Goal: Transaction & Acquisition: Purchase product/service

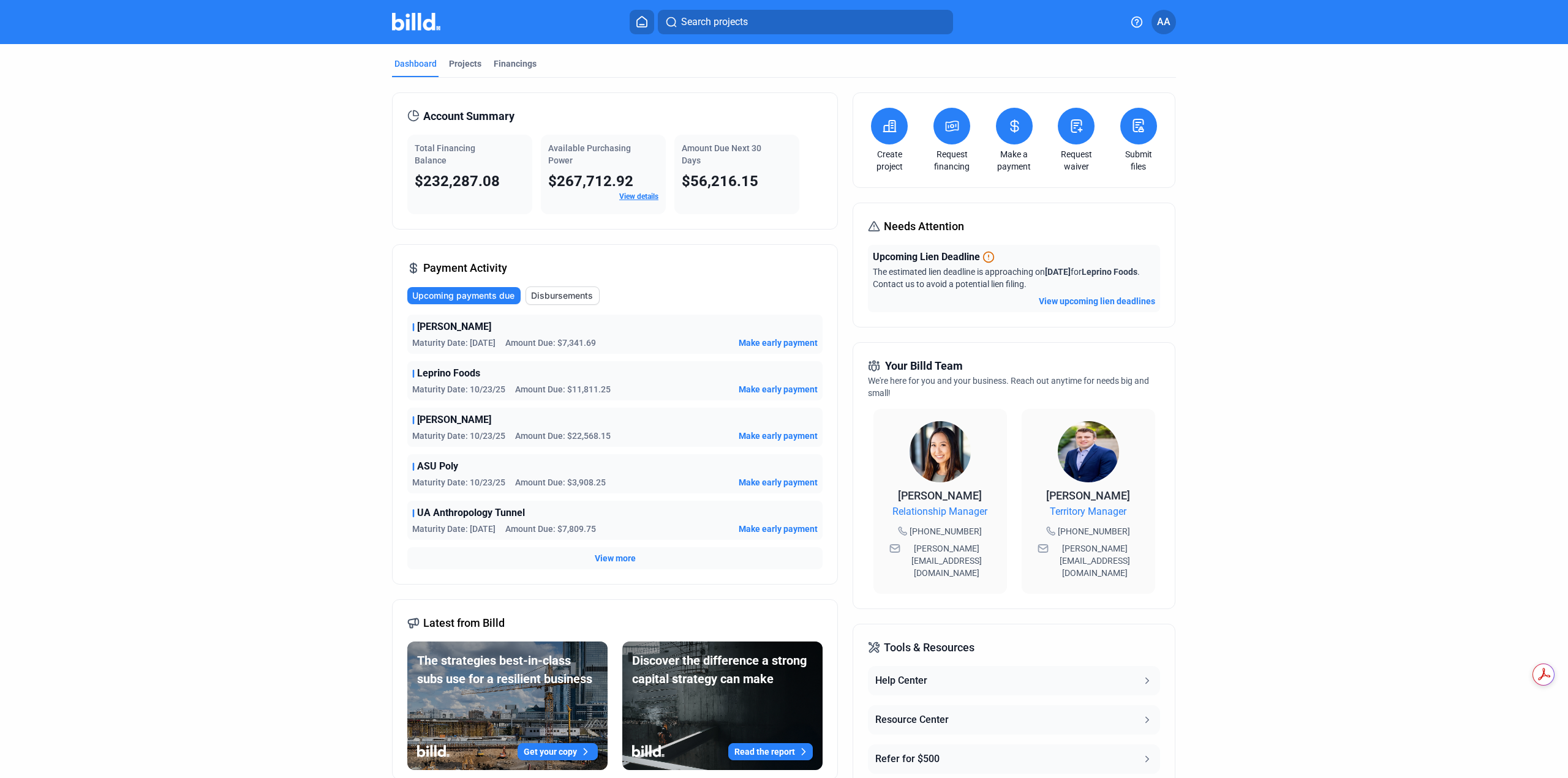
scroll to position [648, 0]
click at [723, 33] on button "Search projects" at bounding box center [806, 22] width 295 height 25
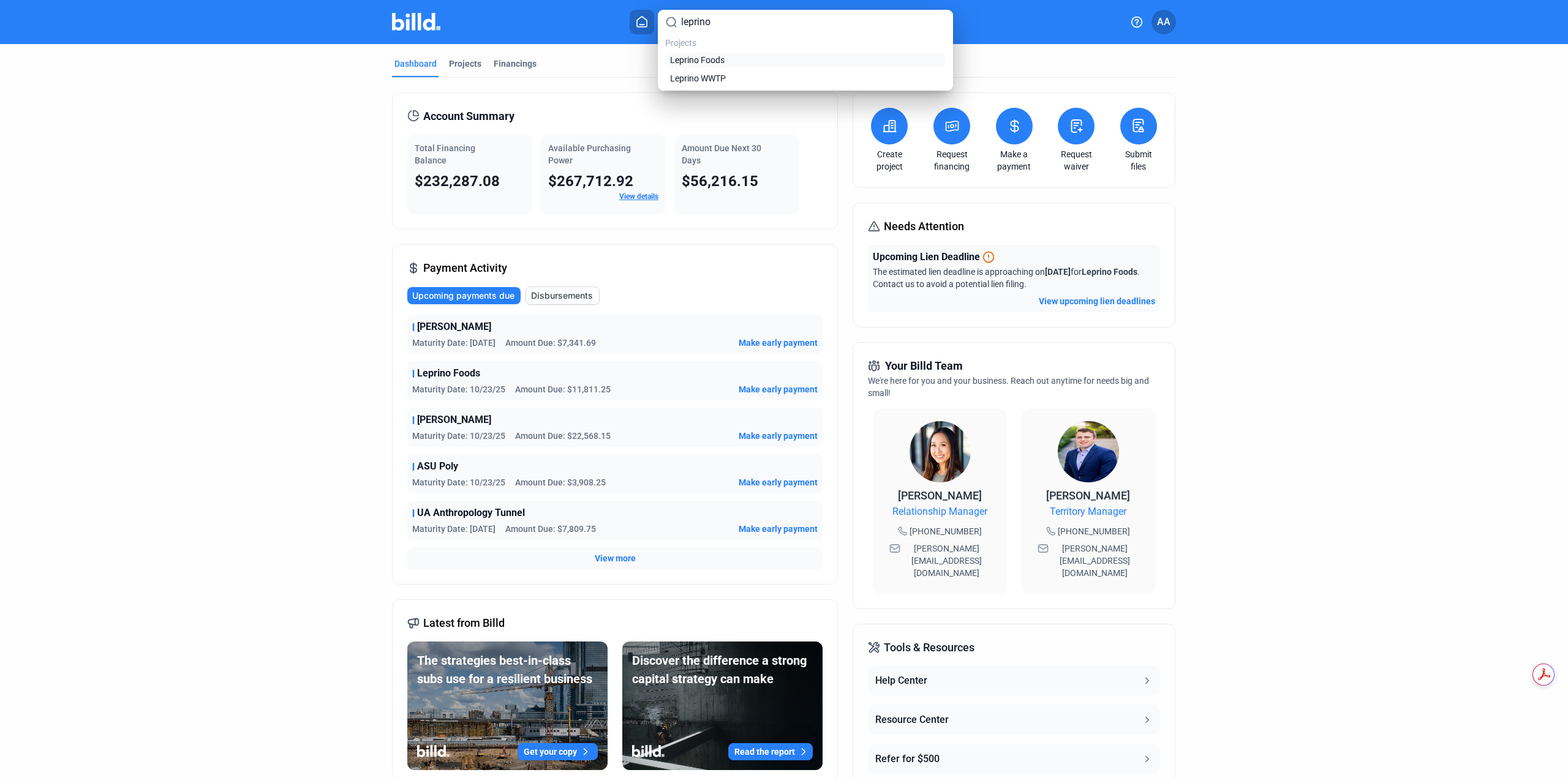
type input "leprino"
click at [715, 62] on span "Leprino Foods" at bounding box center [696, 60] width 54 height 12
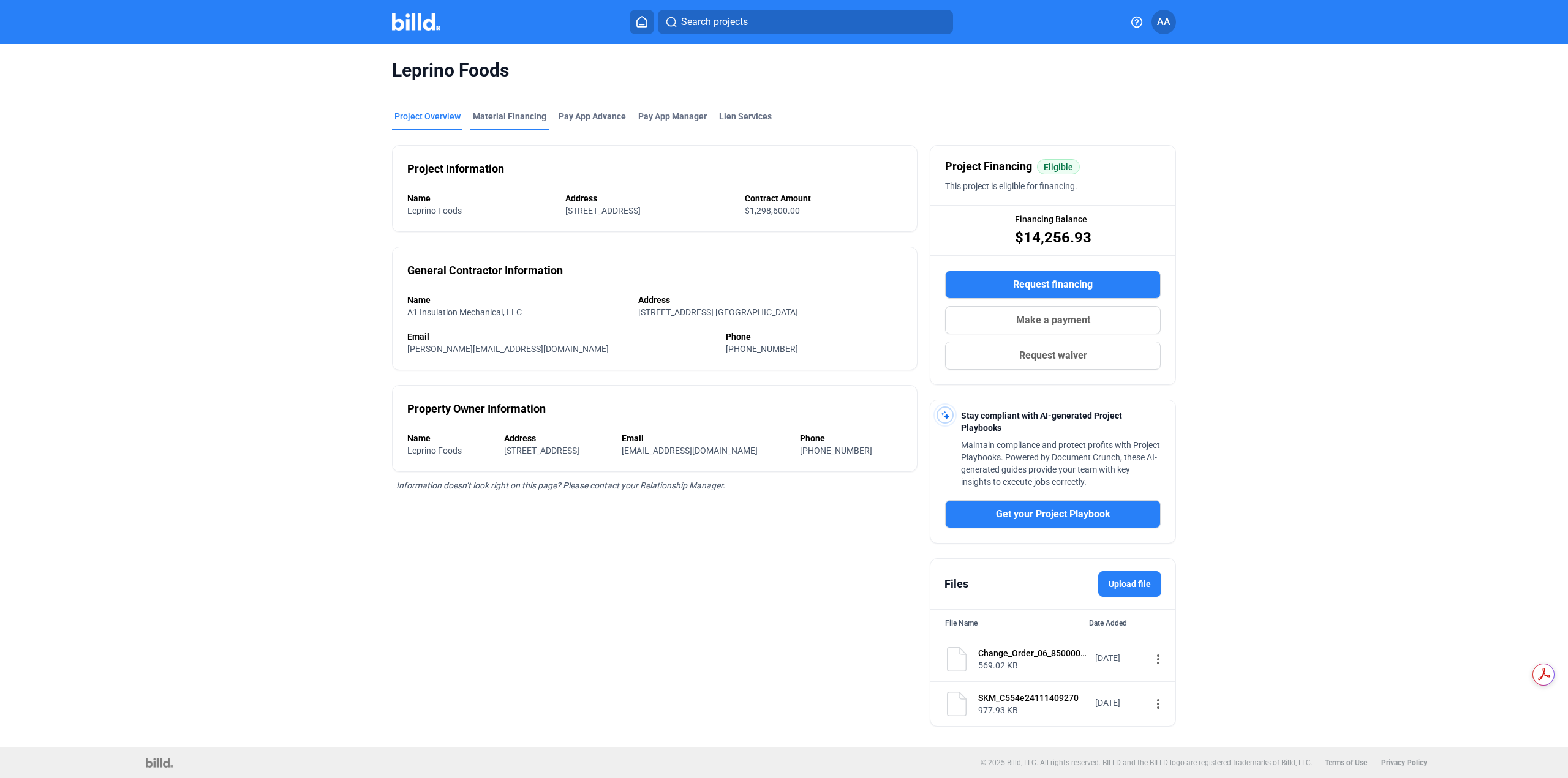
click at [503, 116] on div "Material Financing" at bounding box center [510, 116] width 74 height 12
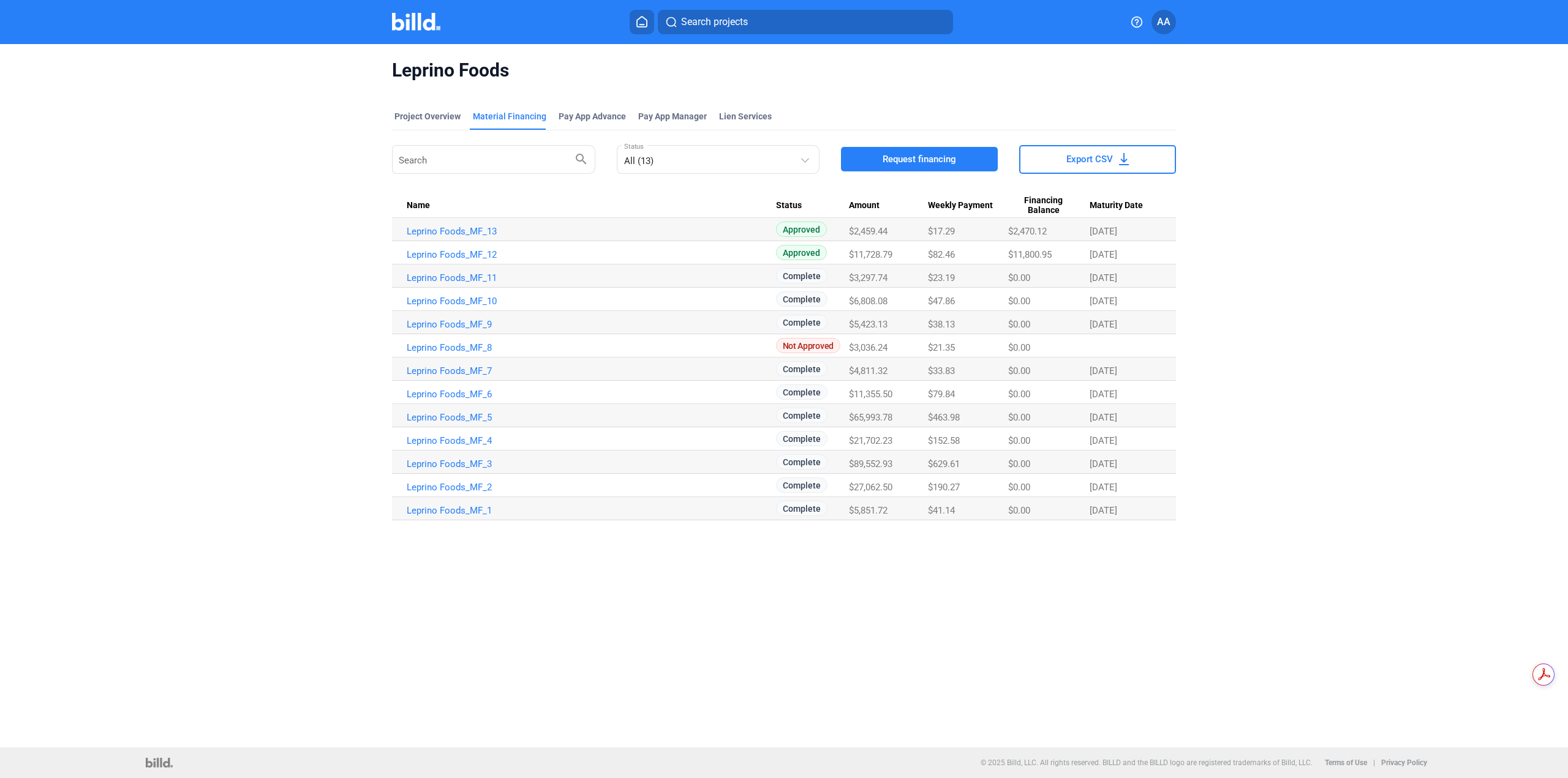
click at [894, 159] on span "Request financing" at bounding box center [919, 159] width 74 height 12
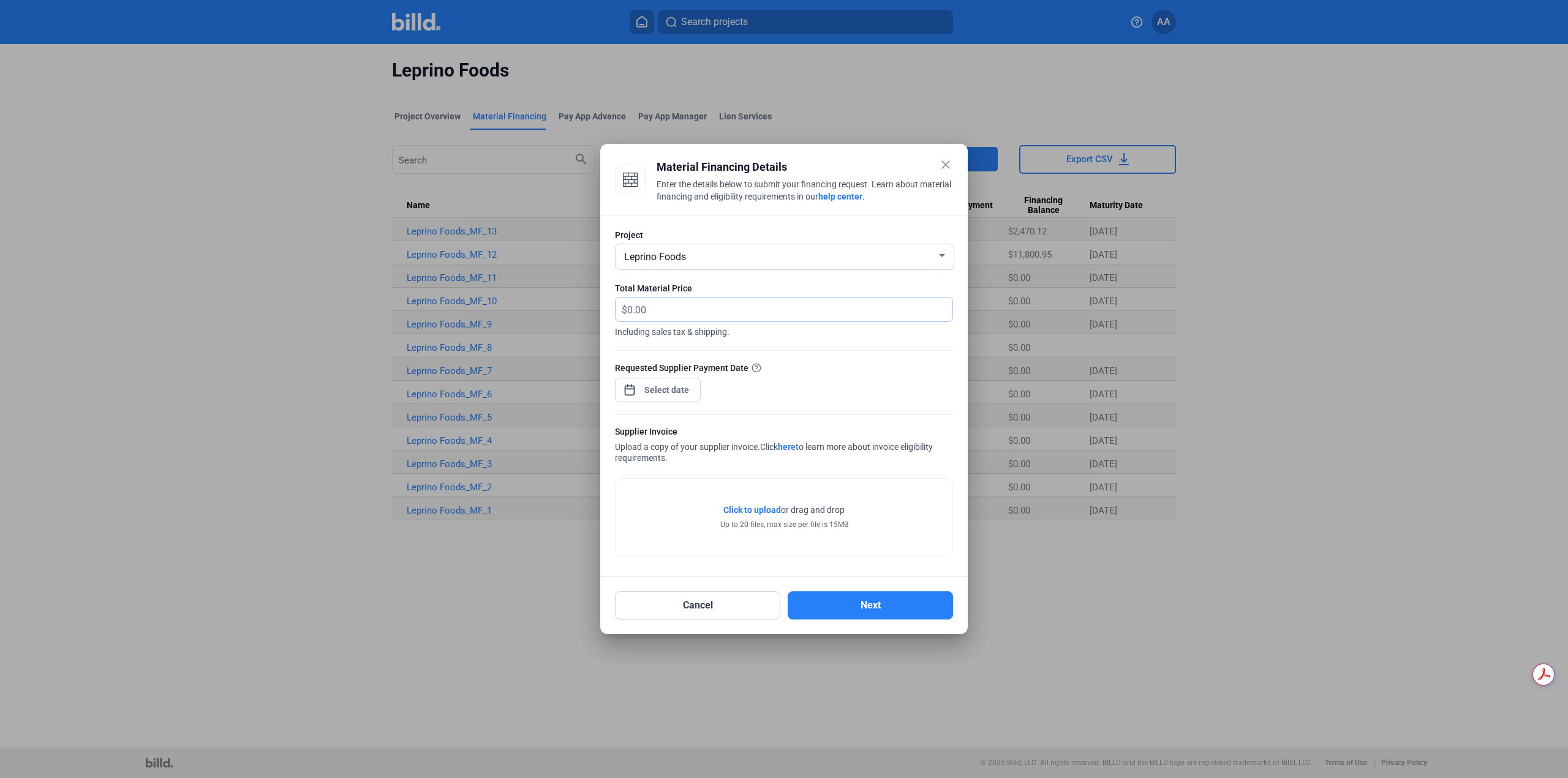
click at [681, 306] on input "text" at bounding box center [783, 309] width 311 height 24
click at [716, 314] on input "text" at bounding box center [783, 309] width 311 height 24
type input "9,039.44"
click at [678, 380] on div at bounding box center [667, 390] width 53 height 22
click at [718, 497] on span "8" at bounding box center [716, 495] width 22 height 22
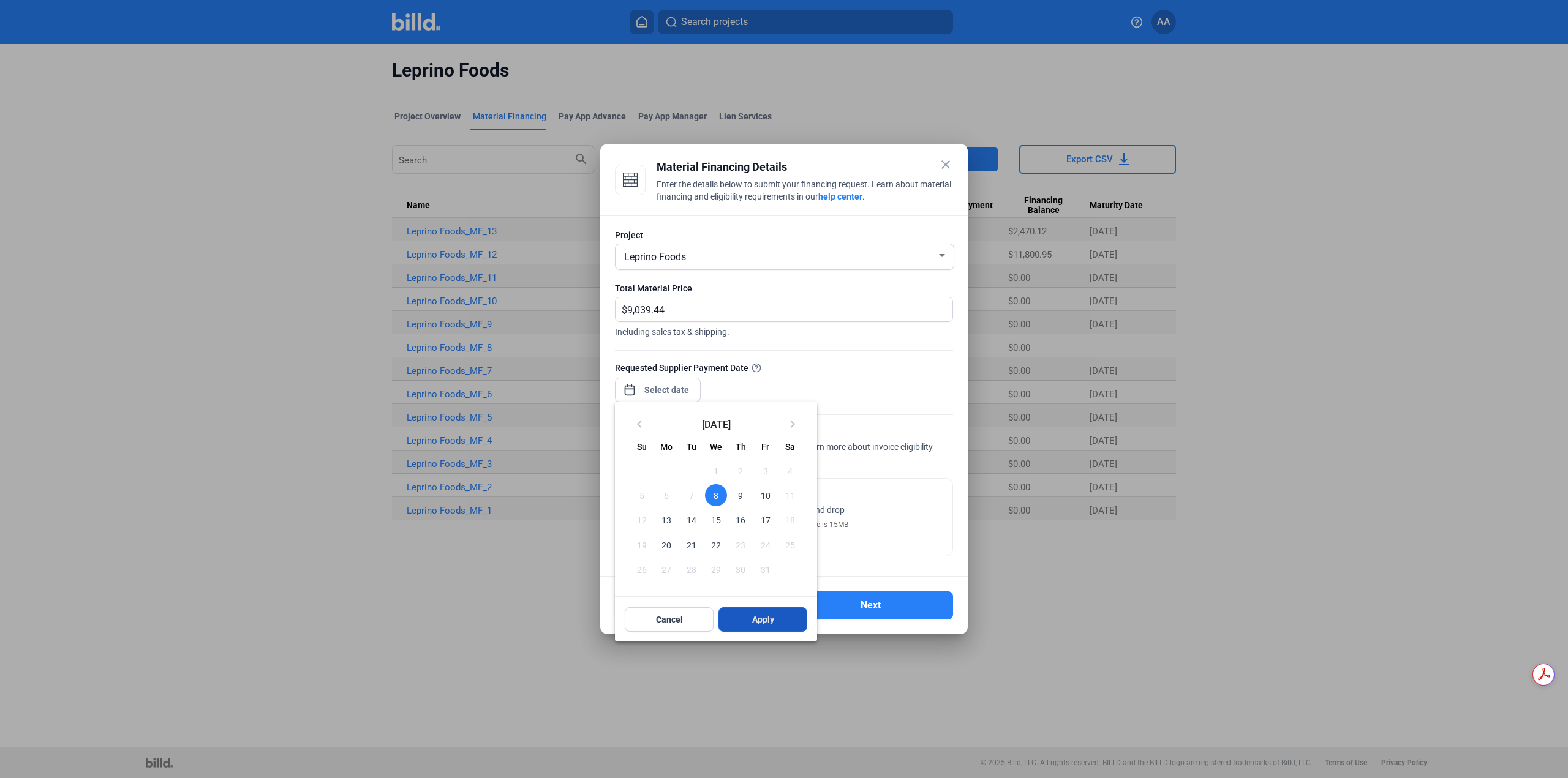
click at [774, 625] on span "Apply" at bounding box center [763, 620] width 22 height 12
type input "[DATE]"
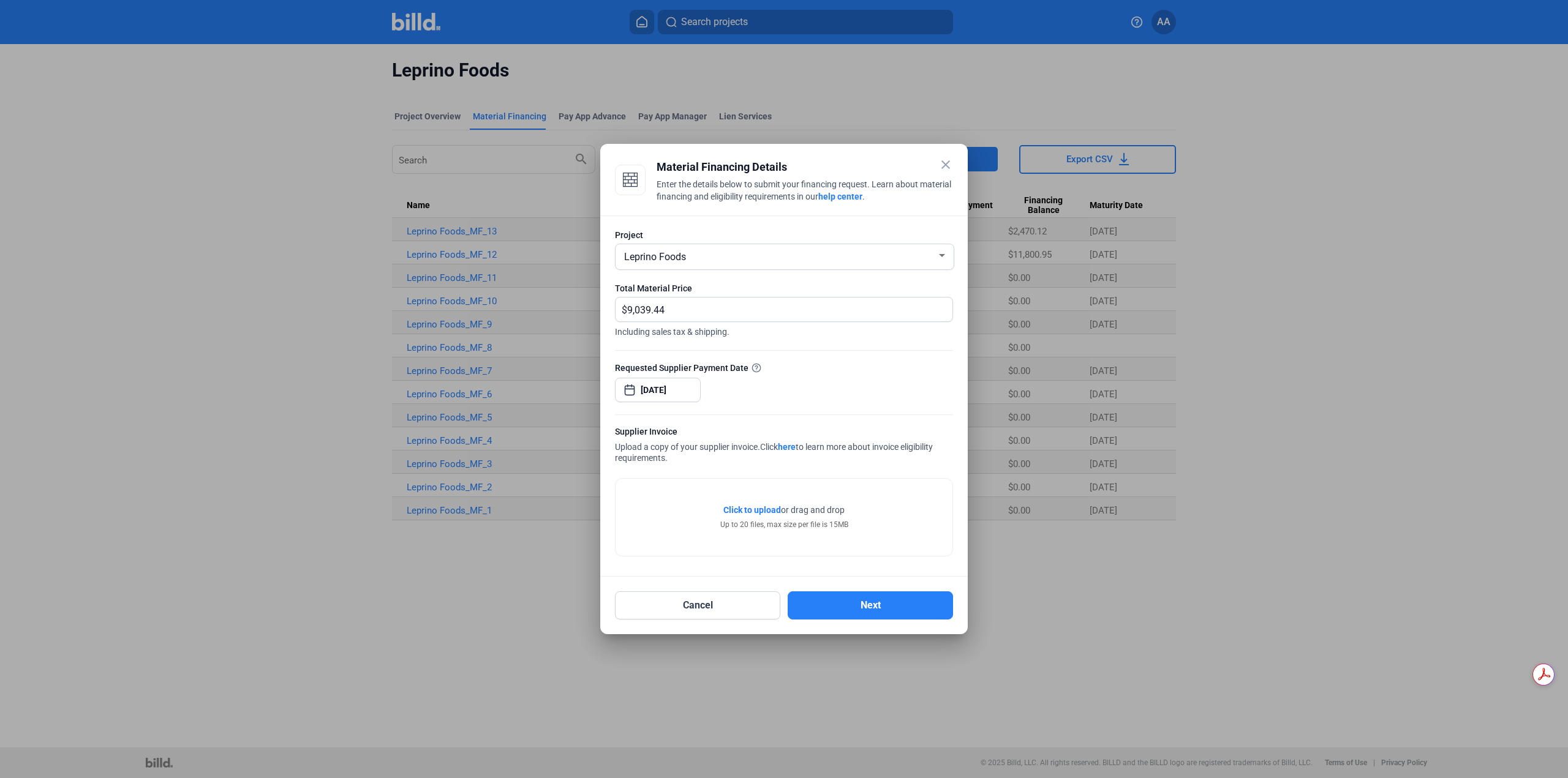
click at [689, 514] on div "Click to upload Tap to upload or drag and drop Up to 20 files, max size per fil…" at bounding box center [784, 517] width 337 height 77
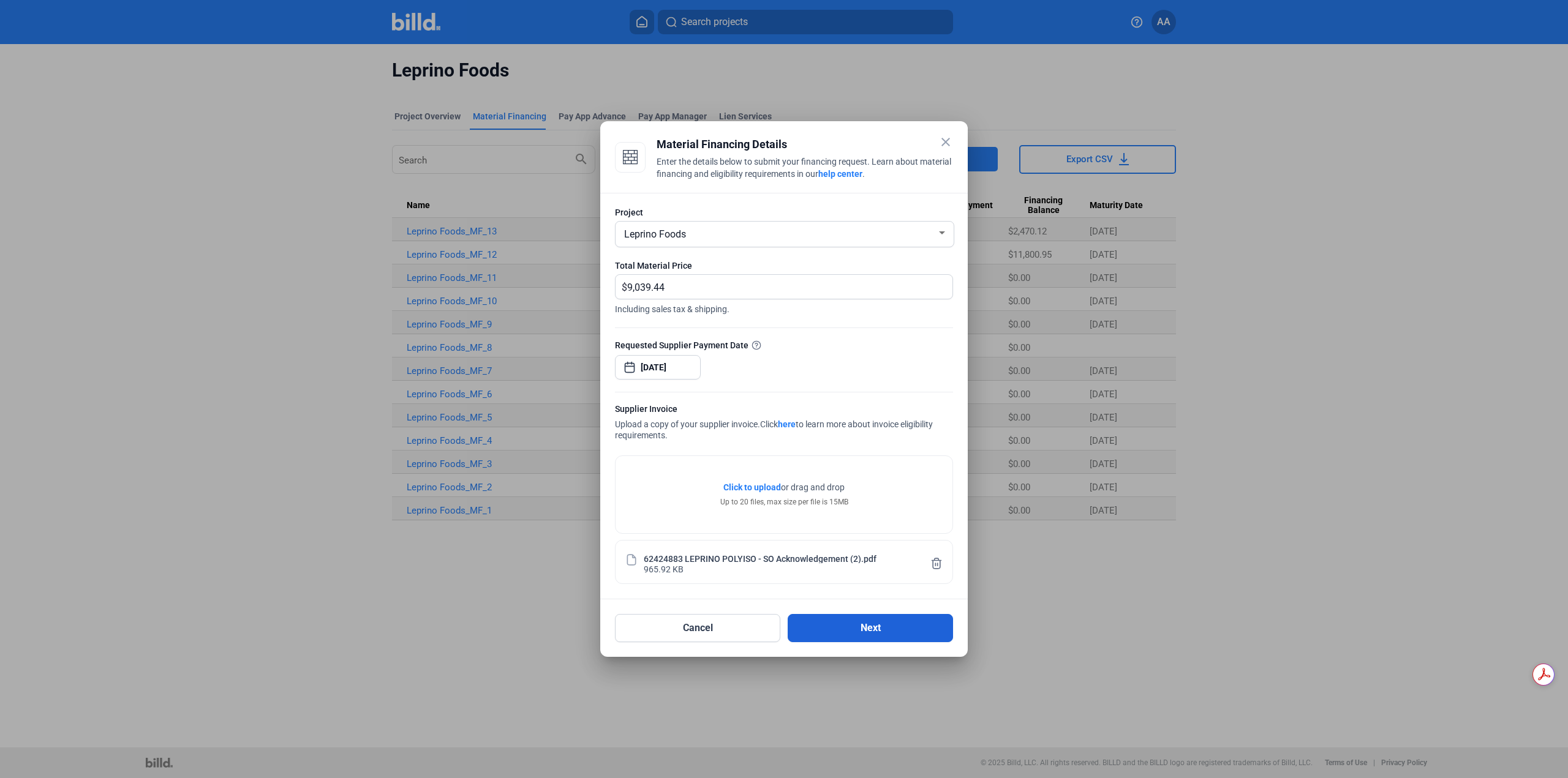
click at [870, 630] on button "Next" at bounding box center [870, 628] width 166 height 28
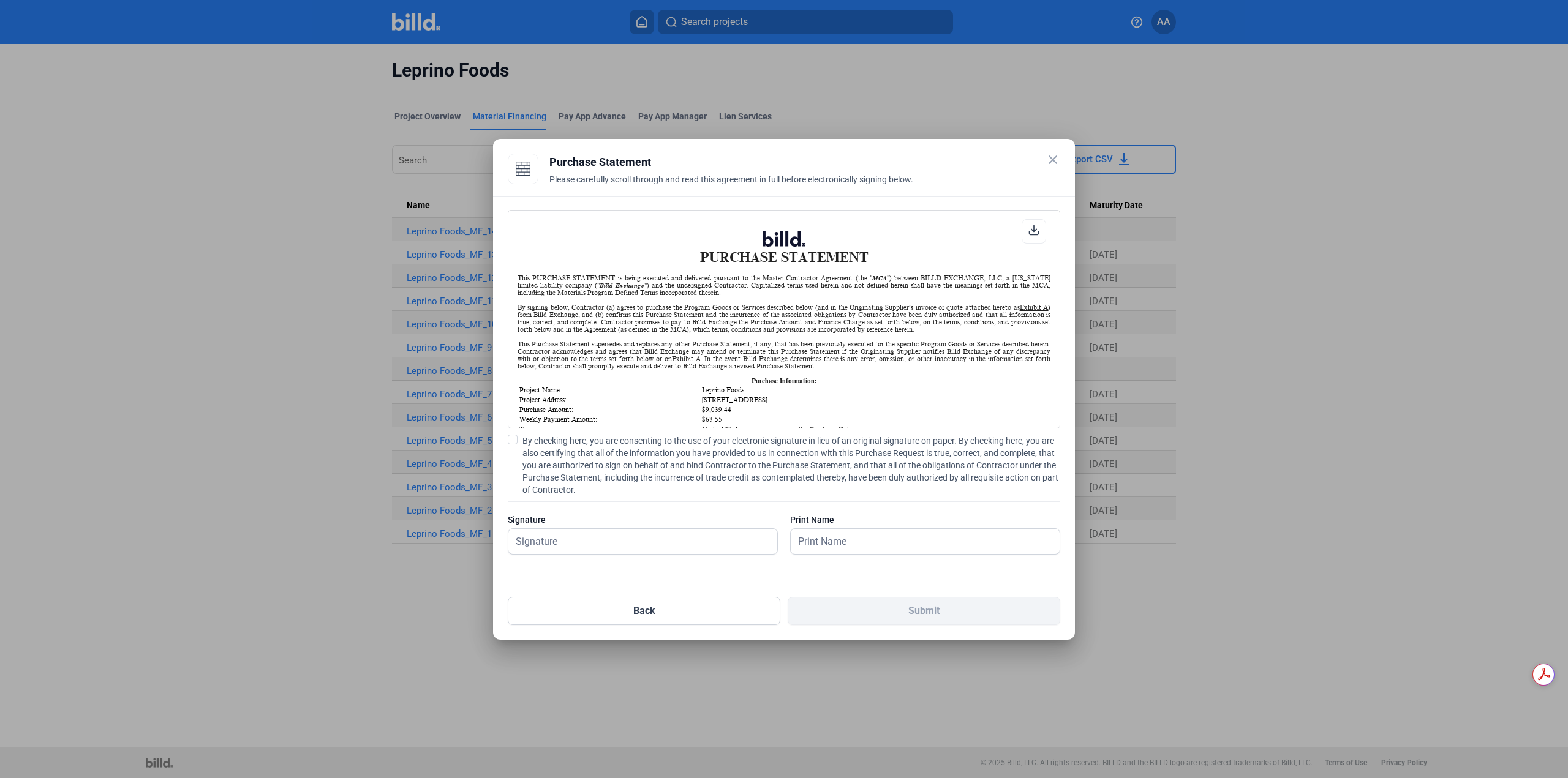
scroll to position [1, 0]
click at [579, 450] on span "By checking here, you are consenting to the use of your electronic signature in…" at bounding box center [791, 465] width 538 height 61
click at [0, 0] on input "By checking here, you are consenting to the use of your electronic signature in…" at bounding box center [0, 0] width 0 height 0
click at [586, 544] on input "text" at bounding box center [636, 542] width 255 height 25
type input "[PERSON_NAME]"
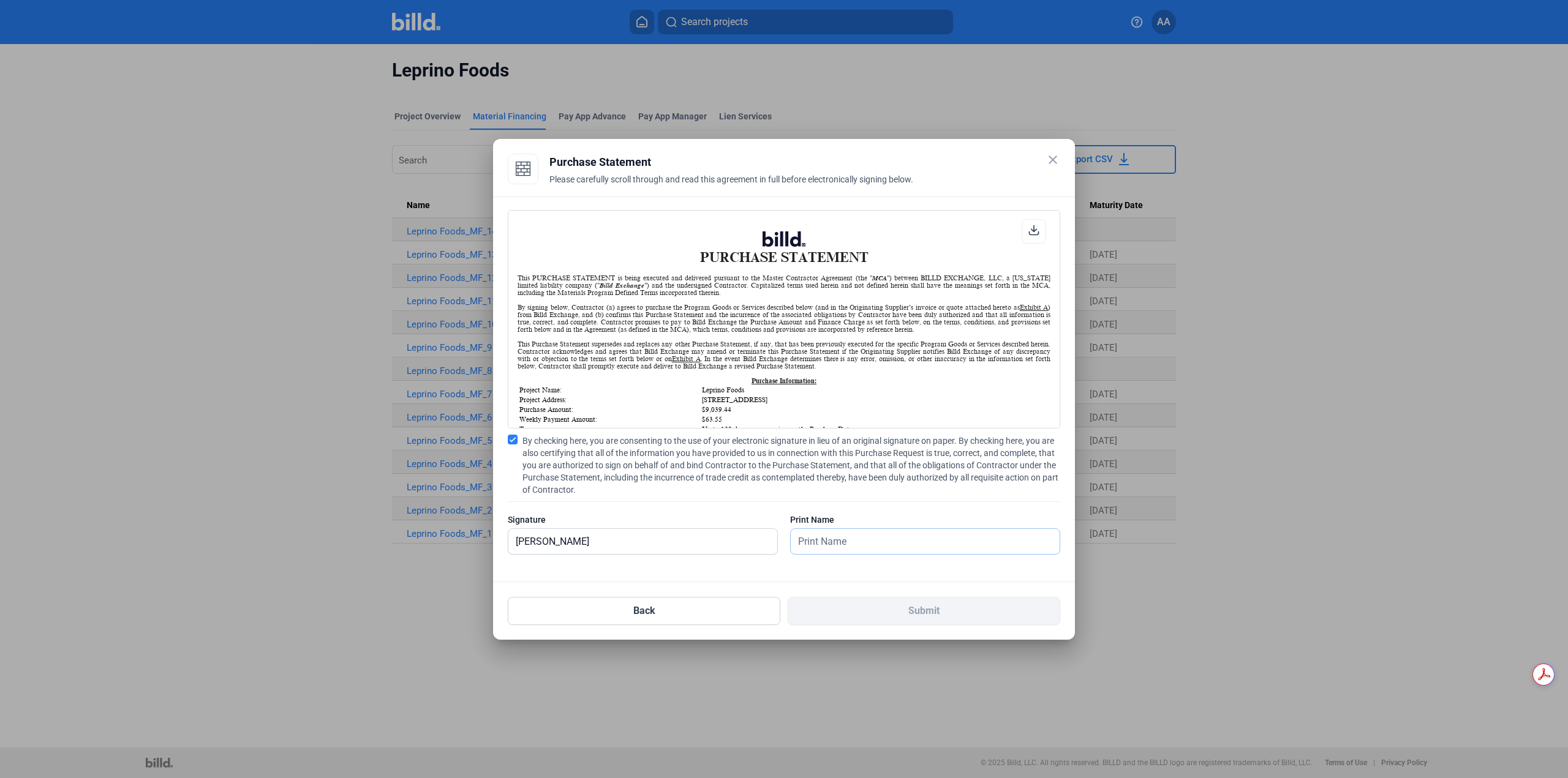
click at [867, 538] on input "text" at bounding box center [925, 542] width 269 height 25
type input "[PERSON_NAME]"
click at [886, 617] on button "Submit" at bounding box center [924, 611] width 273 height 28
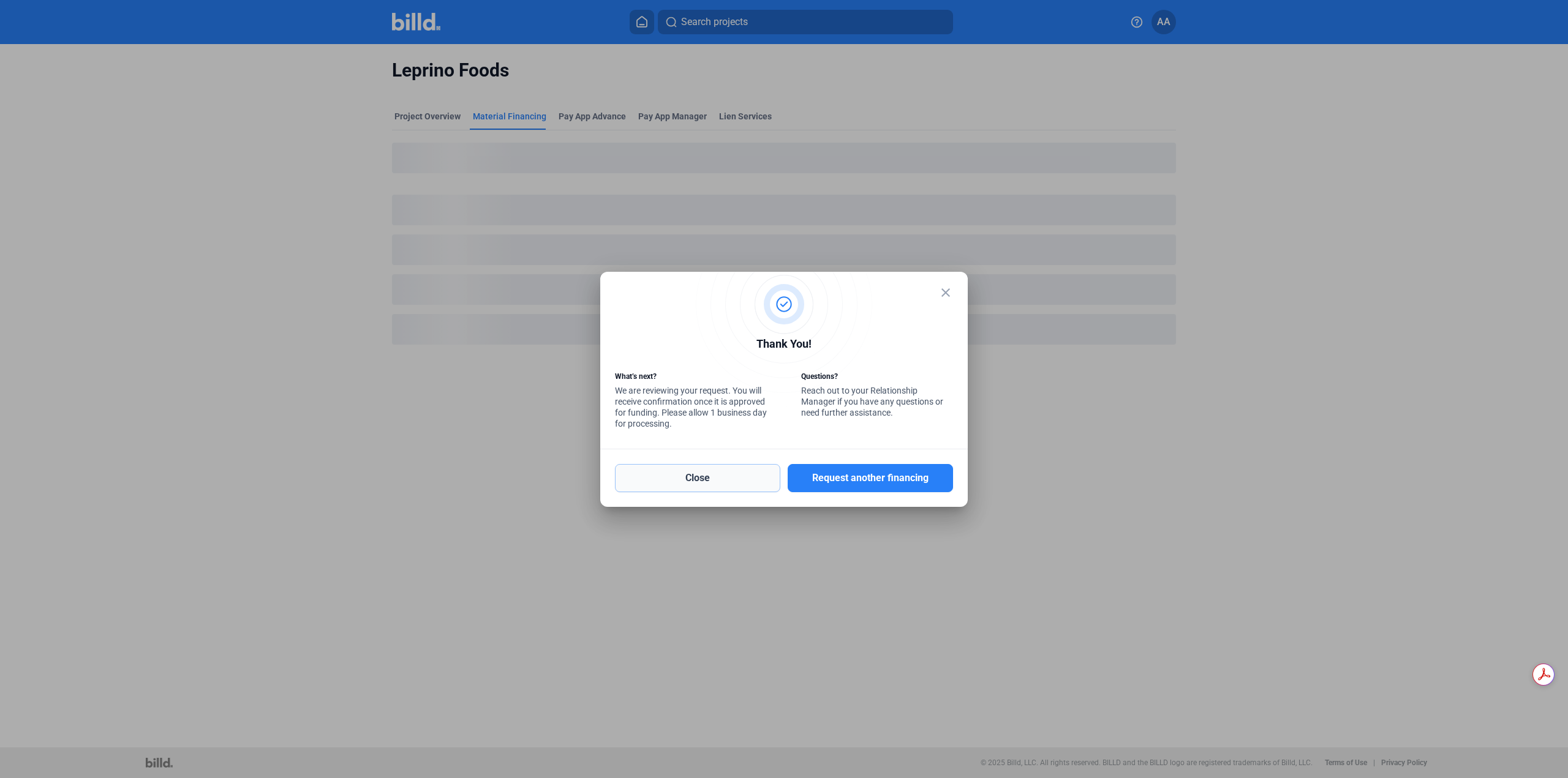
click at [721, 476] on button "Close" at bounding box center [697, 478] width 166 height 28
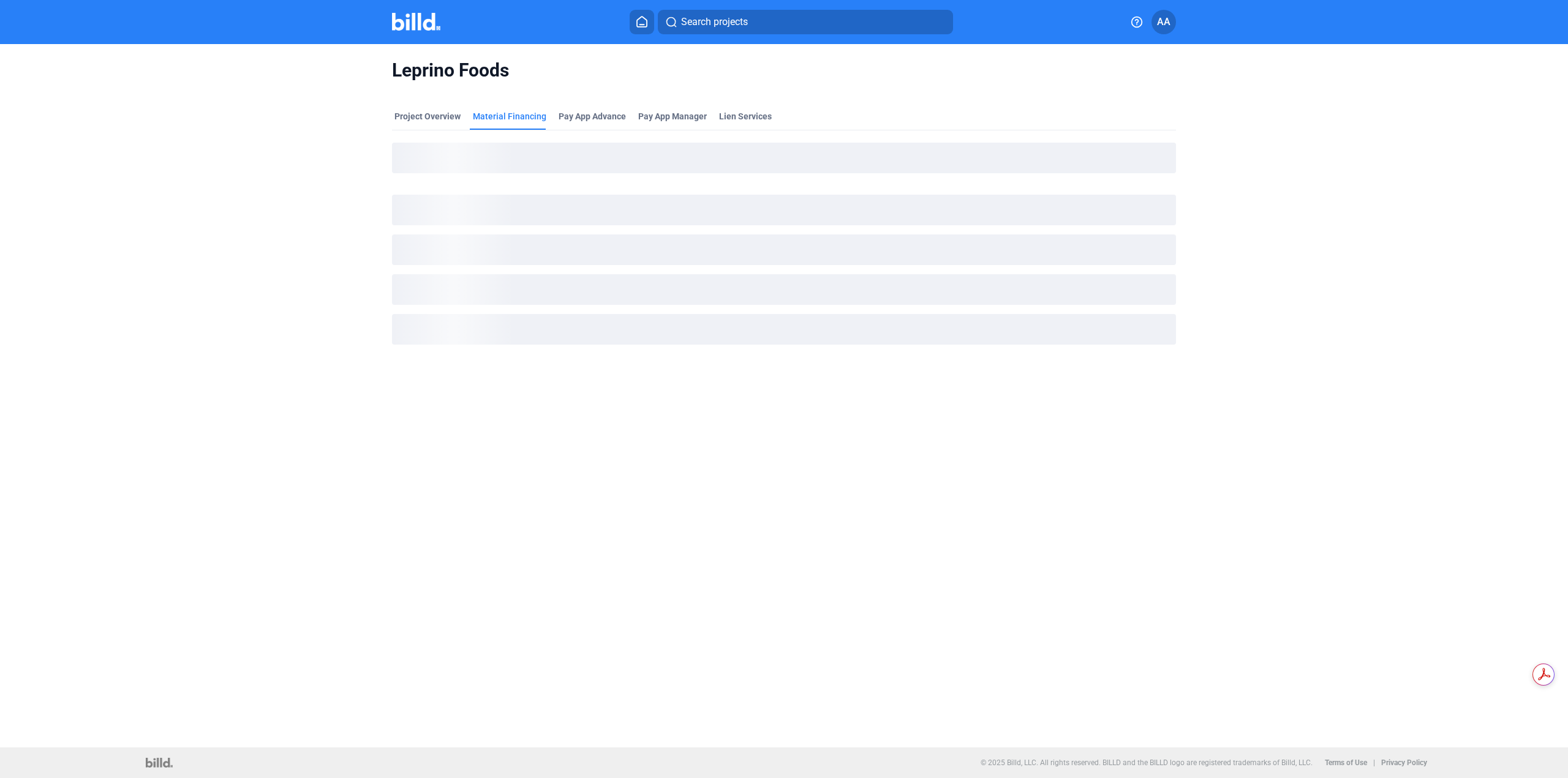
click at [404, 16] on img at bounding box center [416, 22] width 48 height 18
